Goal: Task Accomplishment & Management: Manage account settings

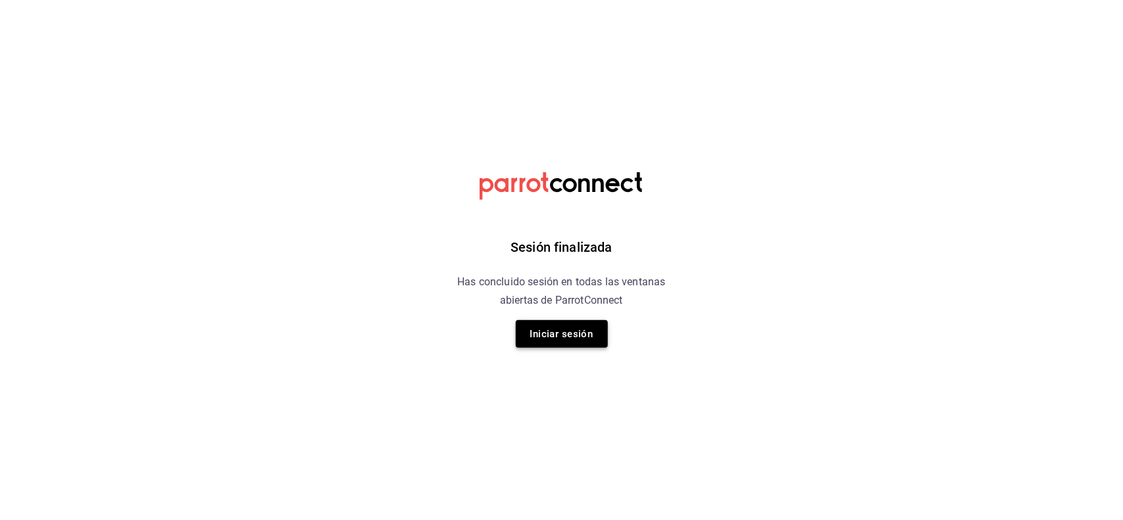
click at [580, 330] on button "Iniciar sesión" at bounding box center [562, 334] width 92 height 28
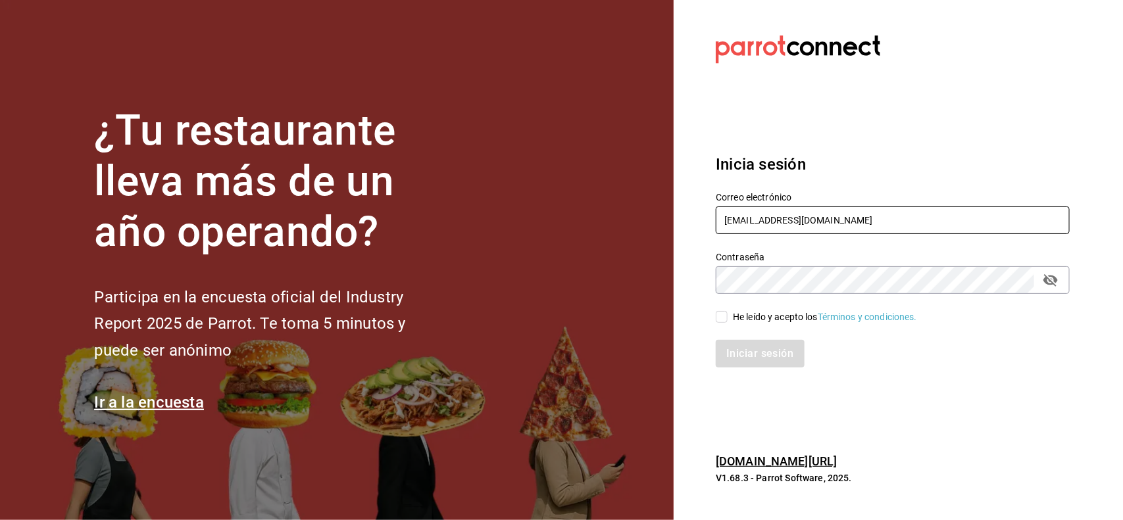
click at [923, 214] on input "[EMAIL_ADDRESS][DOMAIN_NAME]" at bounding box center [893, 221] width 354 height 28
click at [716, 311] on input "He leído y acepto los Términos y condiciones." at bounding box center [722, 317] width 12 height 12
checkbox input "true"
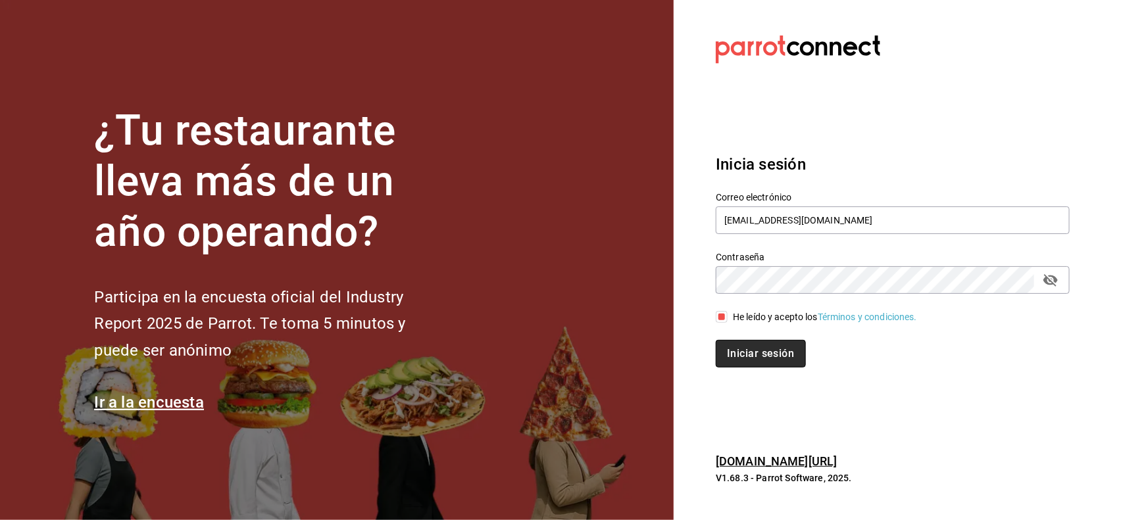
click at [747, 349] on button "Iniciar sesión" at bounding box center [760, 354] width 89 height 28
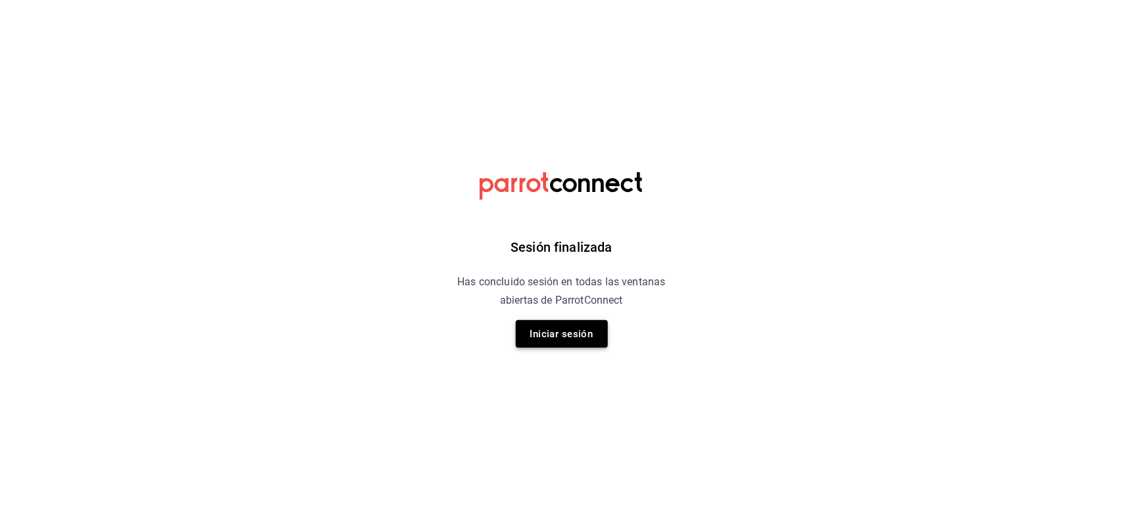
click at [576, 332] on button "Iniciar sesión" at bounding box center [562, 334] width 92 height 28
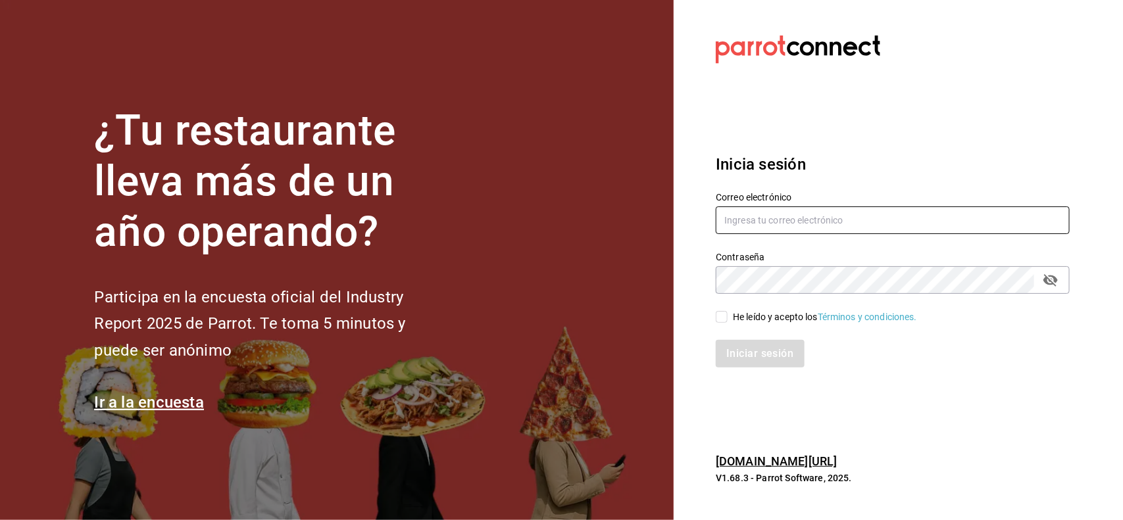
type input "[EMAIL_ADDRESS][DOMAIN_NAME]"
click at [887, 224] on input "[EMAIL_ADDRESS][DOMAIN_NAME]" at bounding box center [893, 221] width 354 height 28
click at [722, 320] on input "He leído y acepto los Términos y condiciones." at bounding box center [722, 317] width 12 height 12
checkbox input "true"
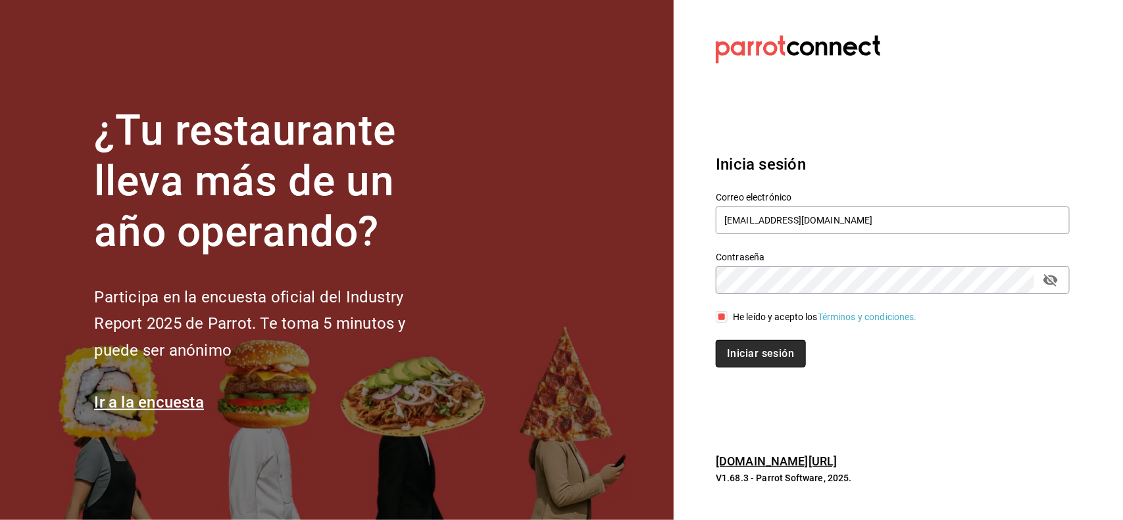
click at [755, 349] on button "Iniciar sesión" at bounding box center [760, 354] width 89 height 28
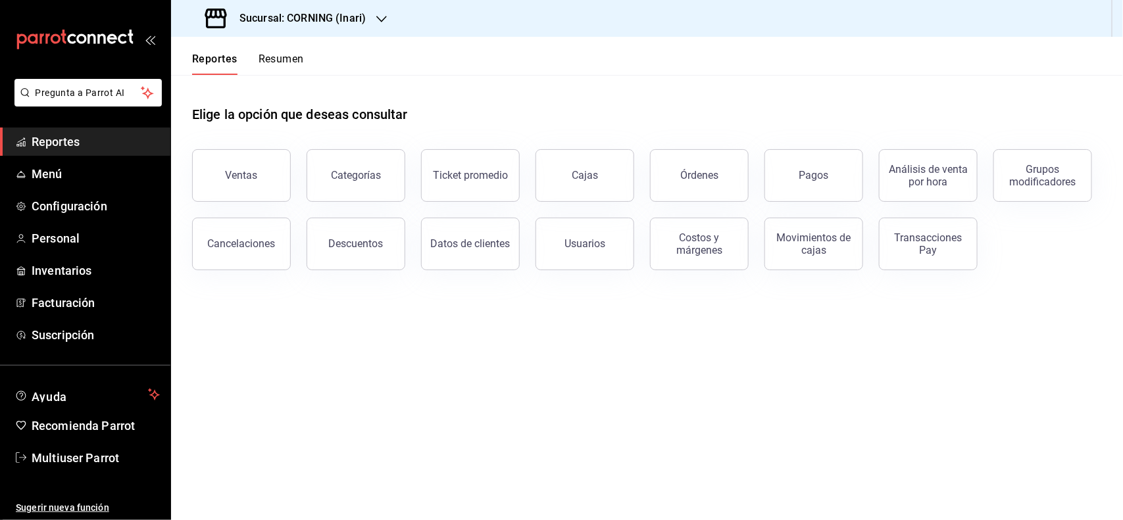
click at [363, 18] on h3 "Sucursal: CORNING (Inari)" at bounding box center [297, 19] width 137 height 16
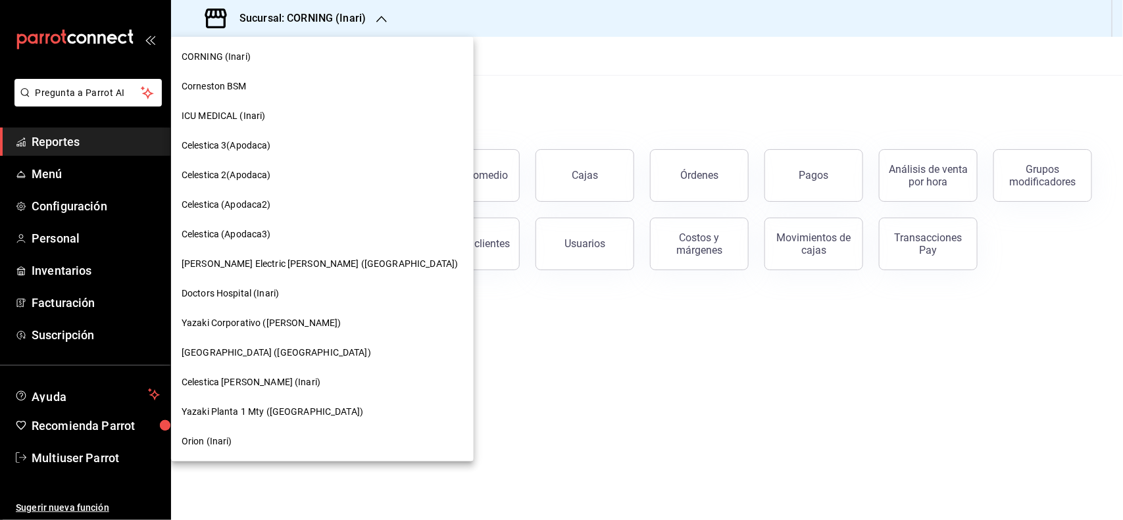
click at [274, 300] on span "Doctors Hospital (Inari)" at bounding box center [230, 294] width 97 height 14
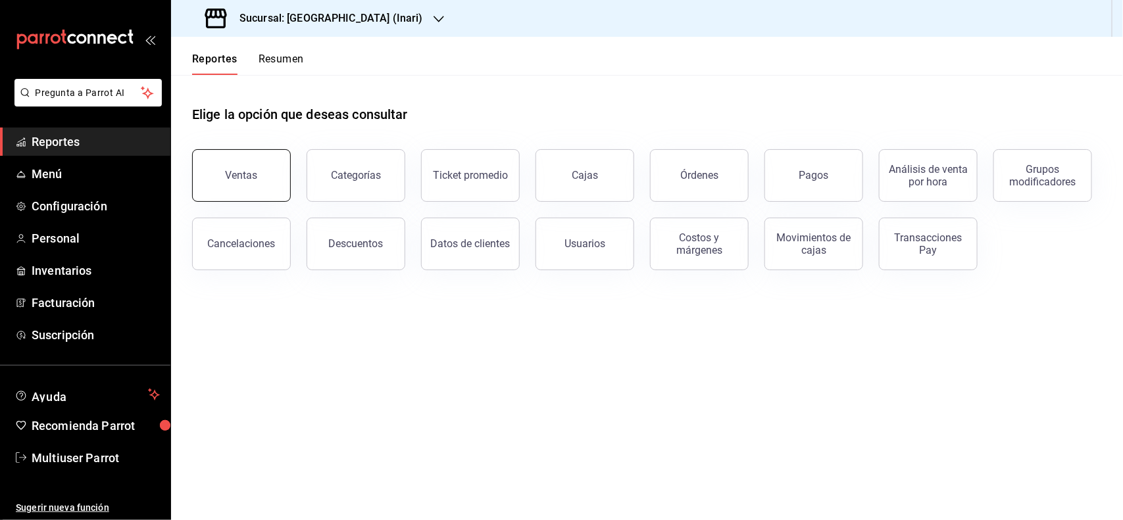
click at [264, 186] on button "Ventas" at bounding box center [241, 175] width 99 height 53
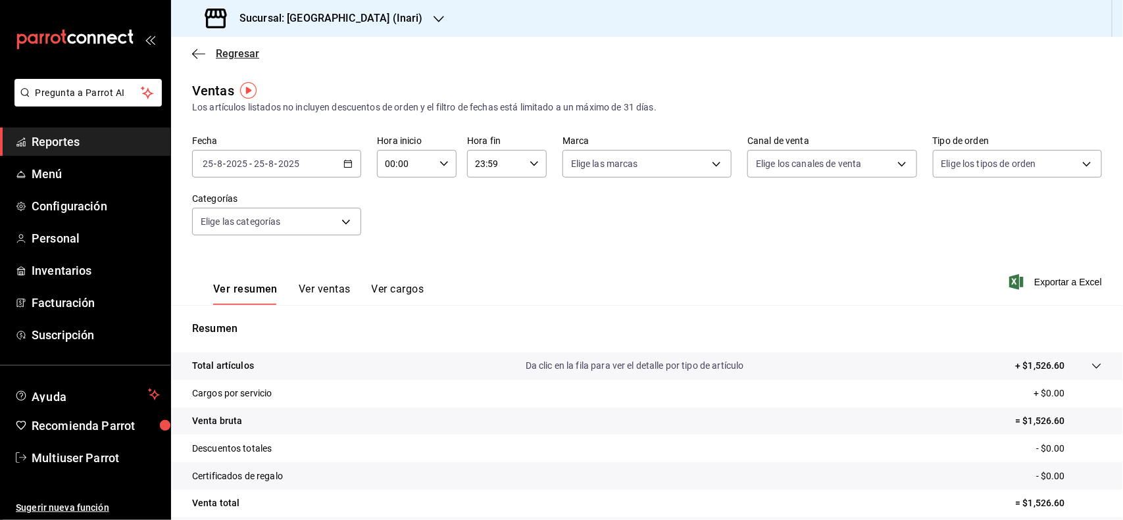
click at [224, 49] on span "Regresar" at bounding box center [237, 53] width 43 height 12
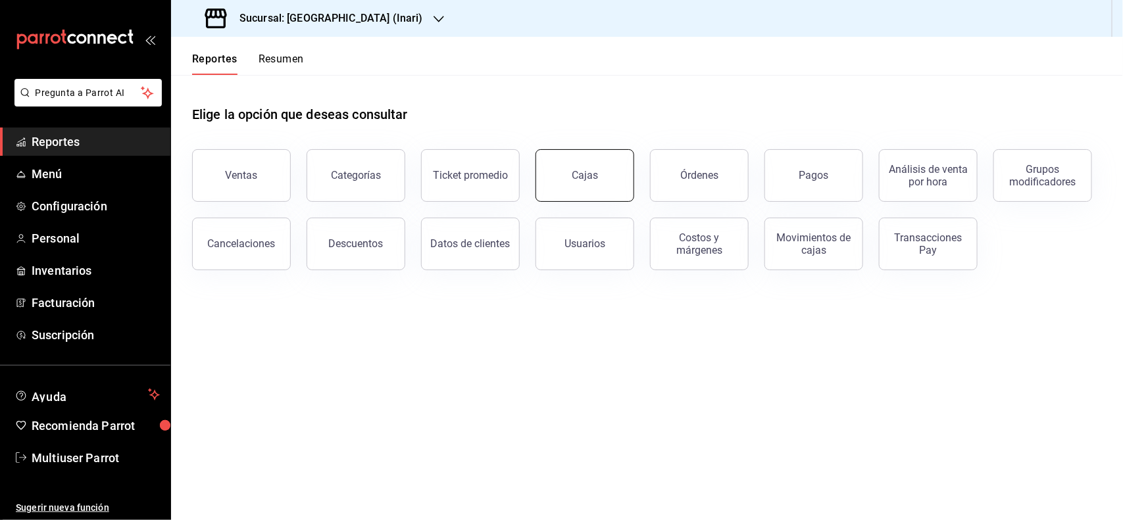
click at [573, 191] on button "Cajas" at bounding box center [585, 175] width 99 height 53
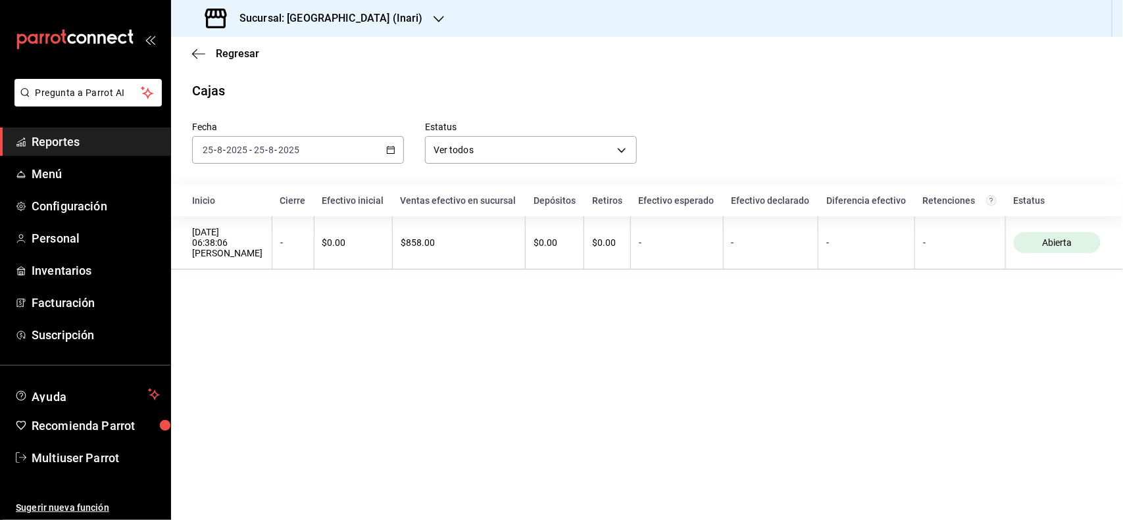
click at [391, 152] on icon "button" at bounding box center [390, 149] width 9 height 9
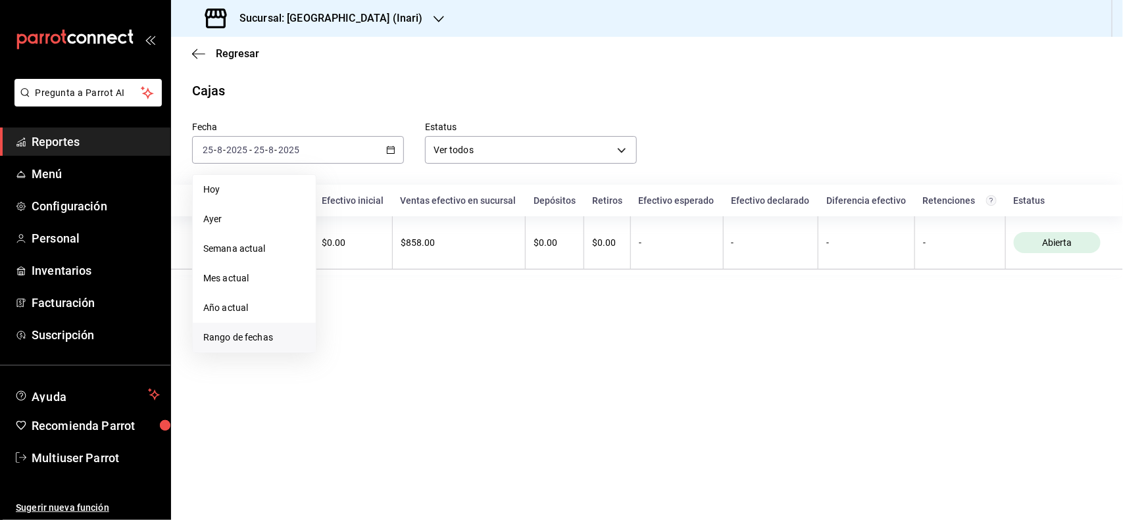
click at [252, 346] on li "Rango de fechas" at bounding box center [254, 338] width 123 height 30
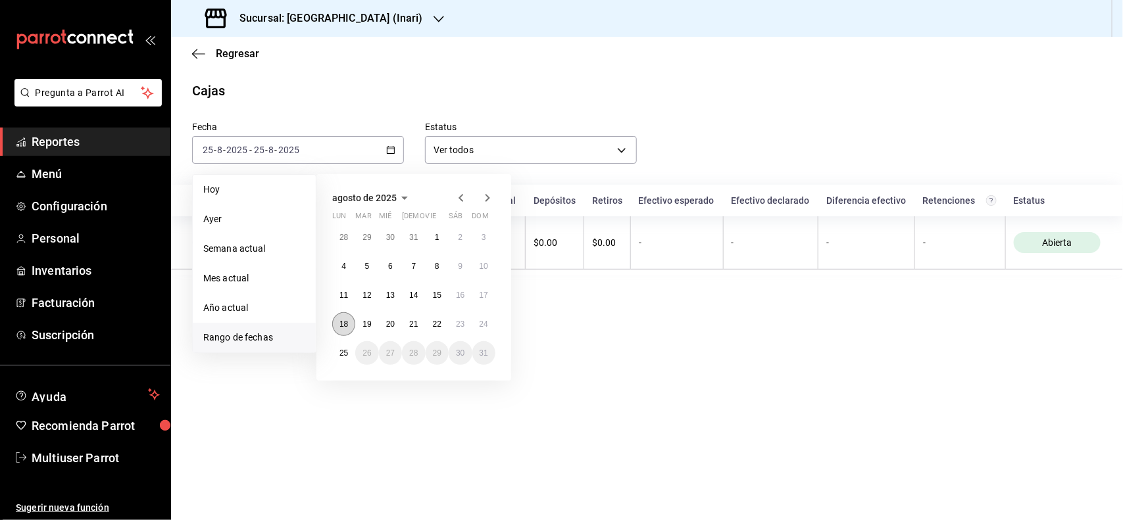
click at [341, 320] on abbr "18" at bounding box center [343, 324] width 9 height 9
click at [488, 323] on abbr "24" at bounding box center [484, 324] width 9 height 9
